Goal: Task Accomplishment & Management: Manage account settings

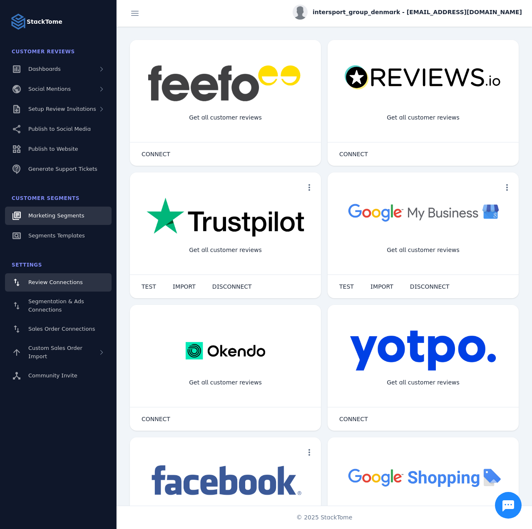
click at [57, 220] on link "Marketing Segments" at bounding box center [58, 215] width 107 height 18
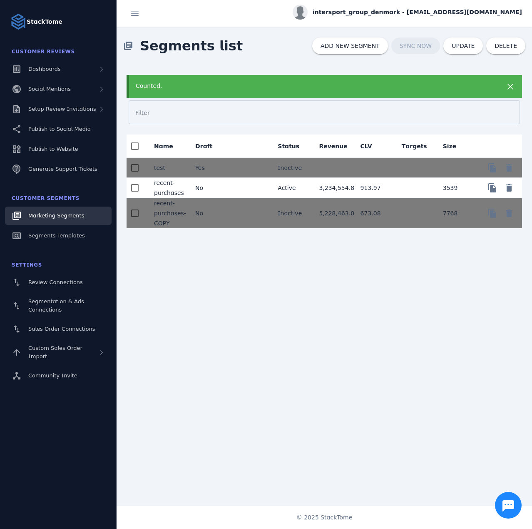
click at [169, 80] on div "Counted." at bounding box center [324, 86] width 395 height 23
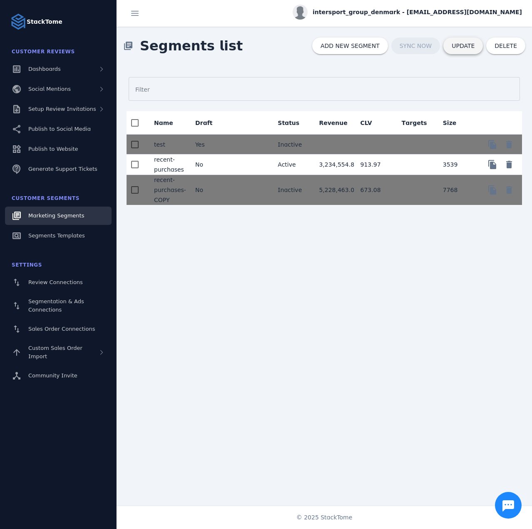
click at [465, 51] on span at bounding box center [463, 46] width 40 height 20
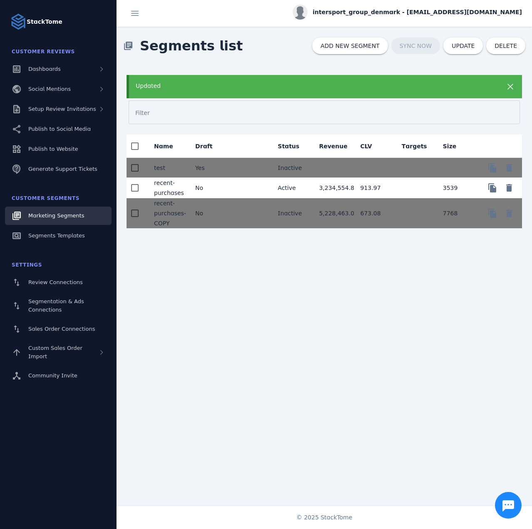
click at [304, 88] on div "Updated" at bounding box center [307, 86] width 342 height 9
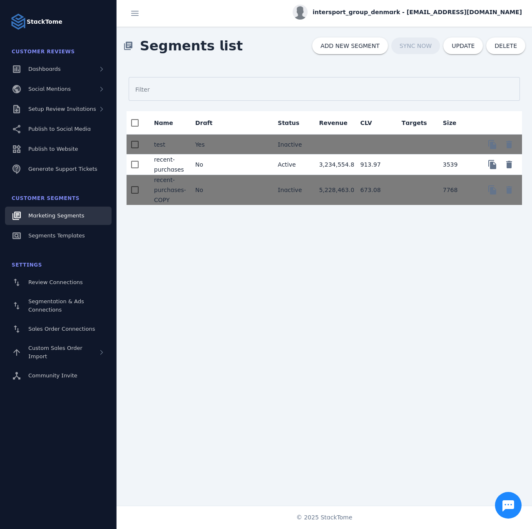
click at [429, 13] on span "intersport_group_denmark - [EMAIL_ADDRESS][DOMAIN_NAME]" at bounding box center [417, 12] width 209 height 9
click at [479, 79] on button "Sign out" at bounding box center [492, 80] width 60 height 20
